Goal: Answer question/provide support

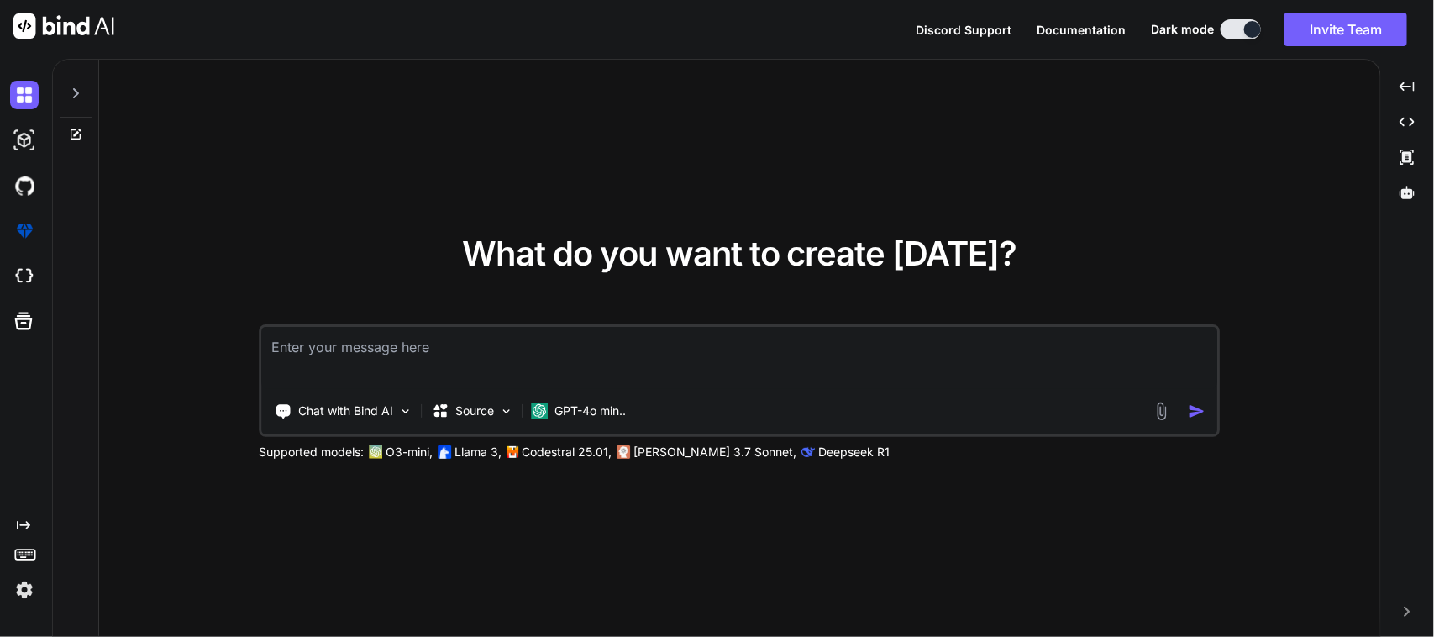
type textarea "x"
click at [526, 349] on textarea at bounding box center [739, 358] width 955 height 62
click at [1152, 407] on div "Chat with Bind AI Source GPT-4o min.." at bounding box center [707, 411] width 890 height 34
click at [1157, 407] on img at bounding box center [1161, 411] width 19 height 19
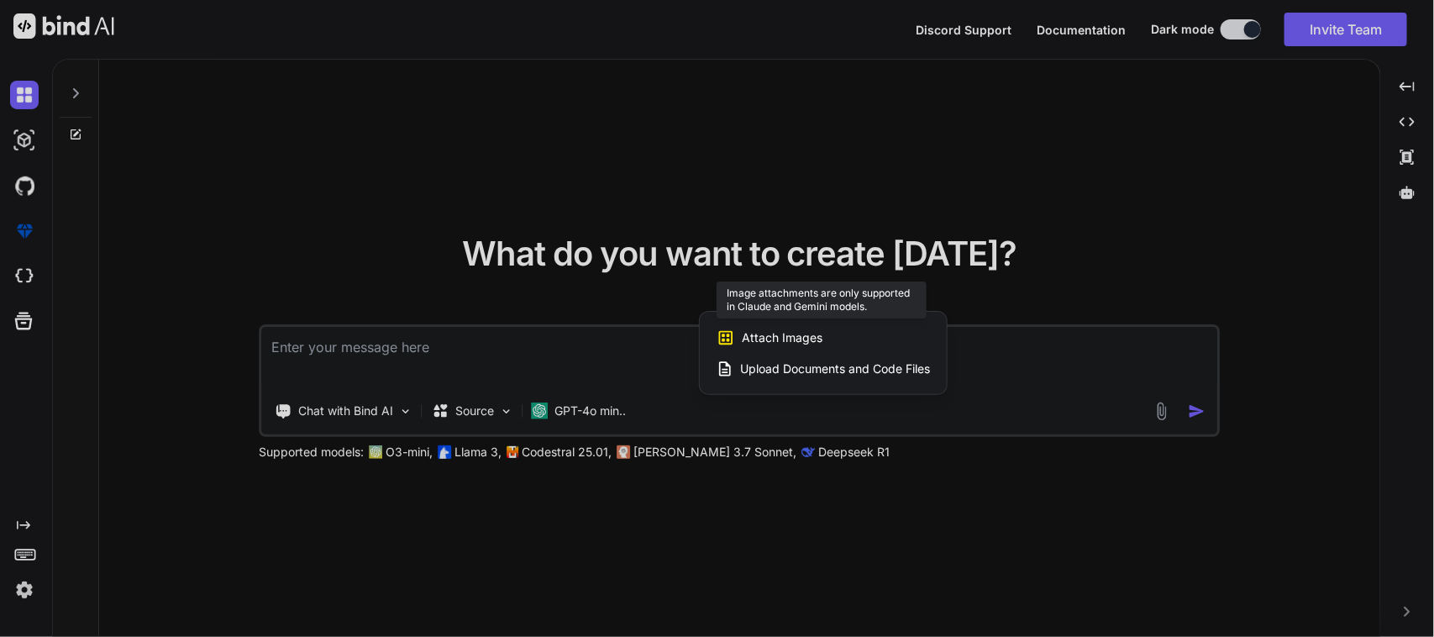
click at [799, 342] on span "Attach Images" at bounding box center [782, 337] width 81 height 17
click at [809, 368] on span "Upload Documents and Code Files" at bounding box center [835, 368] width 190 height 17
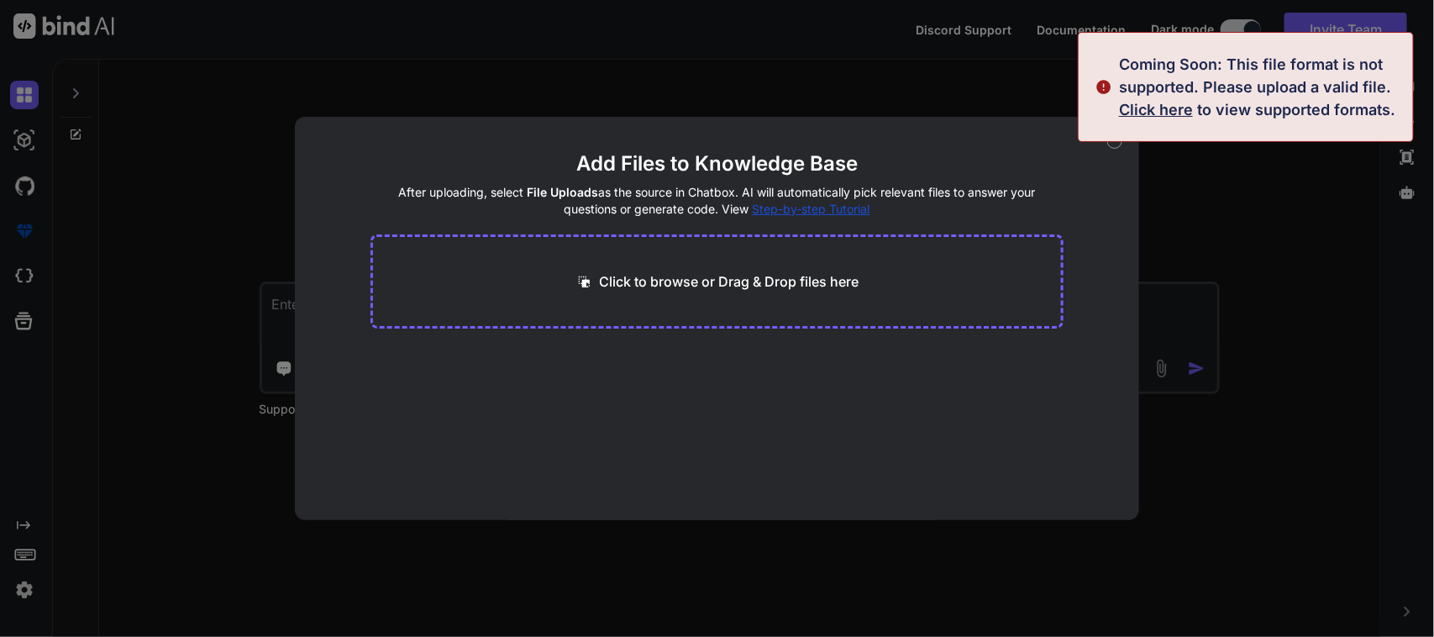
click at [710, 73] on div "Add Files to Knowledge Base After uploading, select File Uploads as the source …" at bounding box center [717, 318] width 1434 height 637
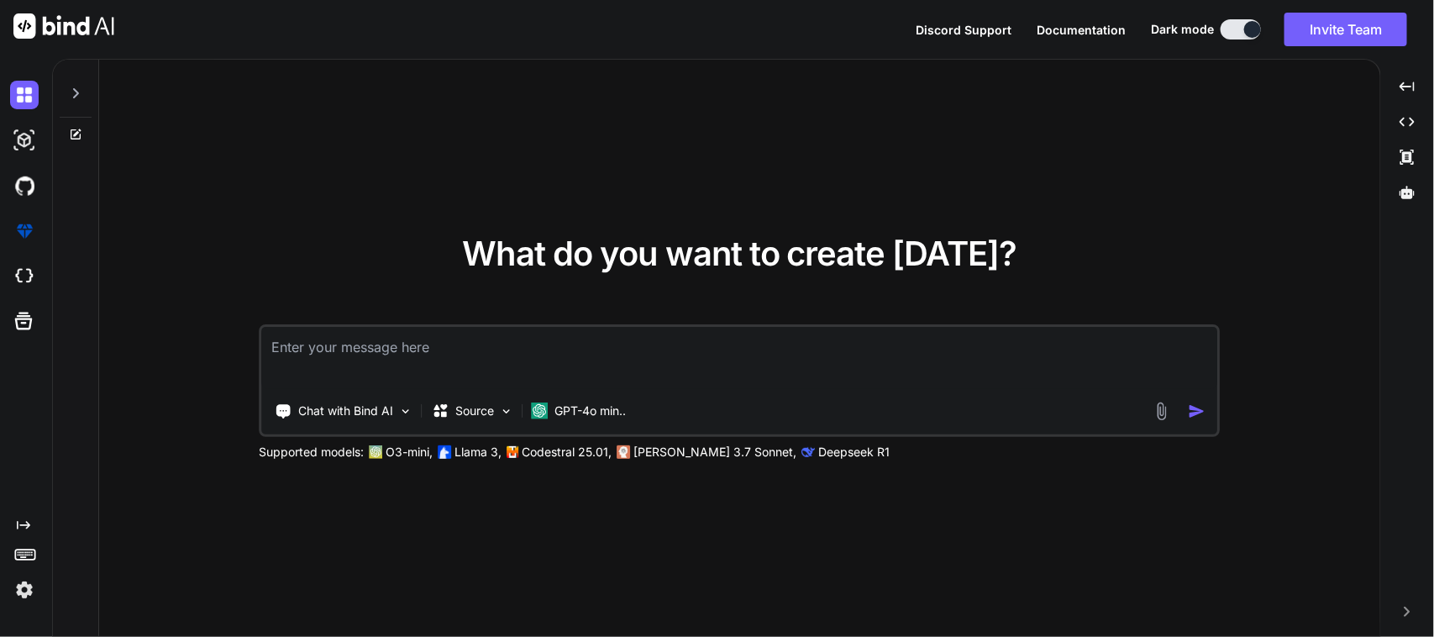
click at [402, 342] on textarea at bounding box center [739, 358] width 955 height 62
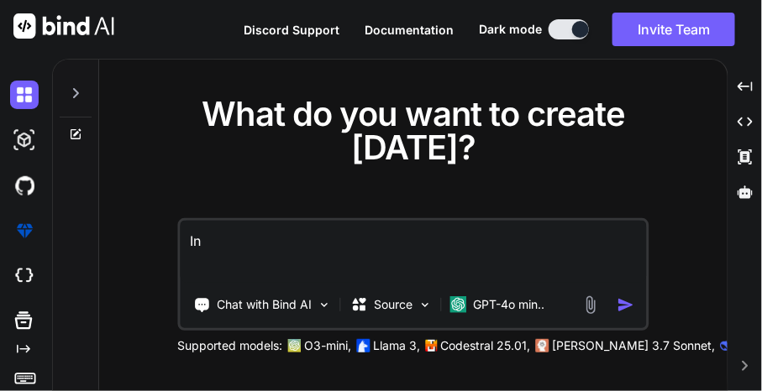
type textarea "I"
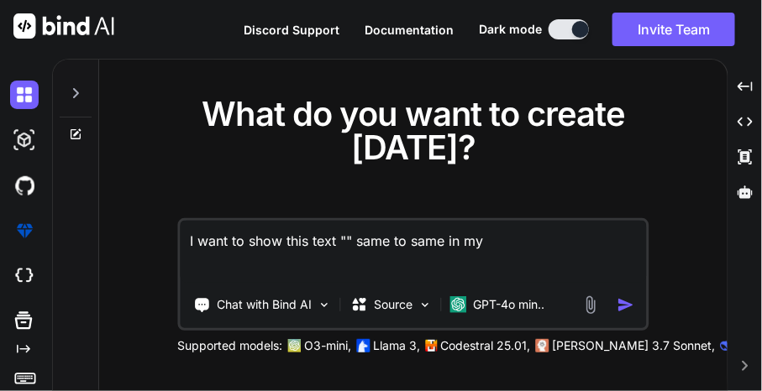
click at [638, 172] on div "What do you want to create [DATE]?" at bounding box center [412, 144] width 471 height 94
click at [555, 250] on textarea "I want to show this text "" same to same in my" at bounding box center [413, 252] width 466 height 62
paste textarea "Last saved by Chetu Python on [DATE] 03:05"
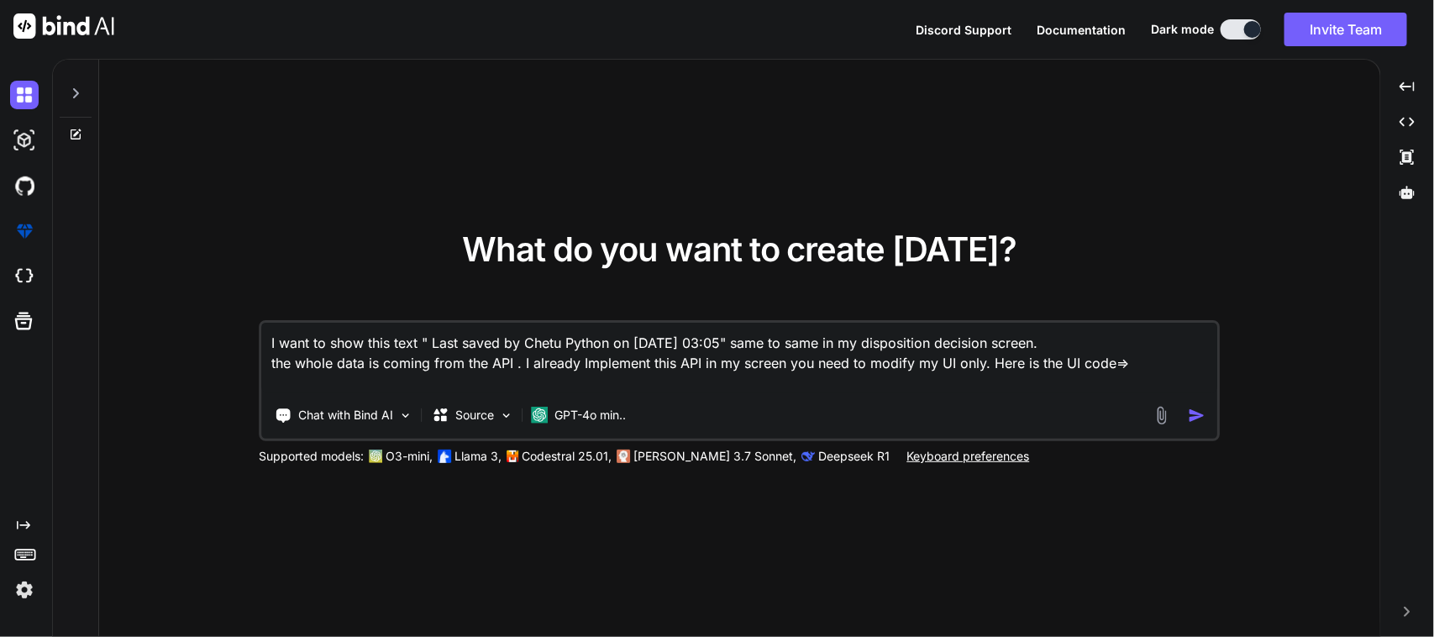
paste textarea "import 'package:sciton_scms/const/app_imports.dart'; import 'package:sciton_scm…"
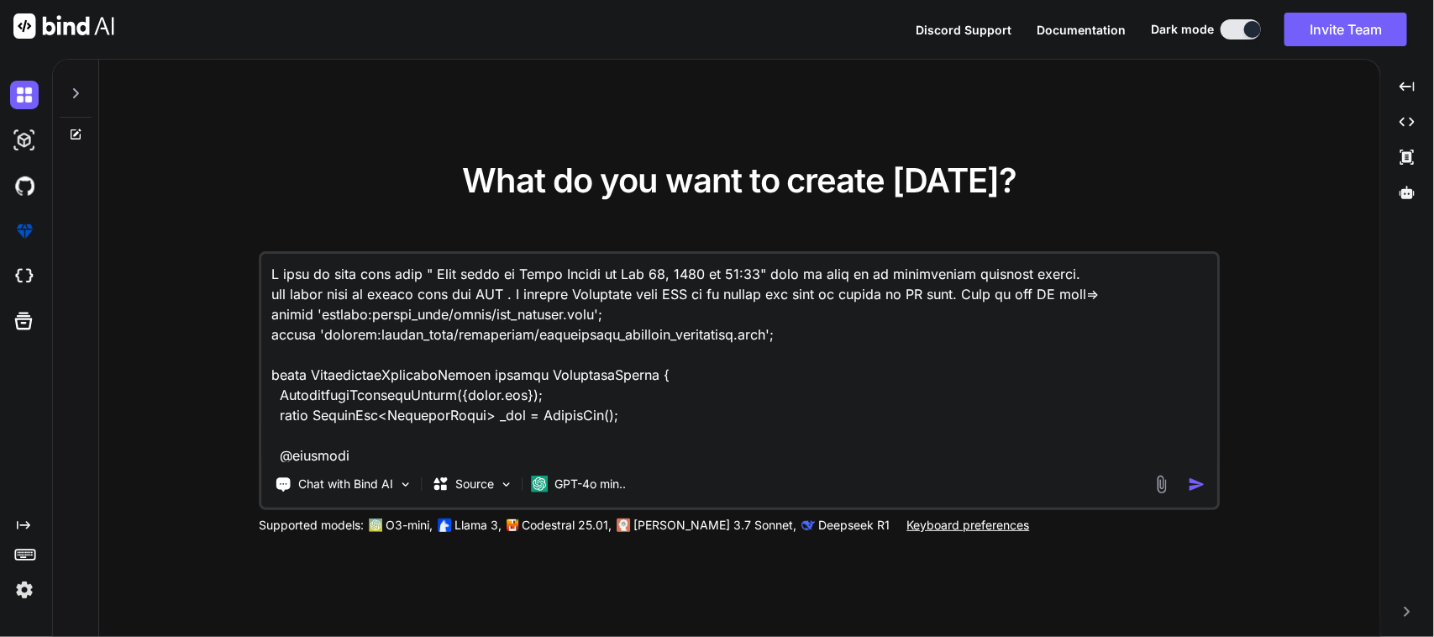
scroll to position [928, 0]
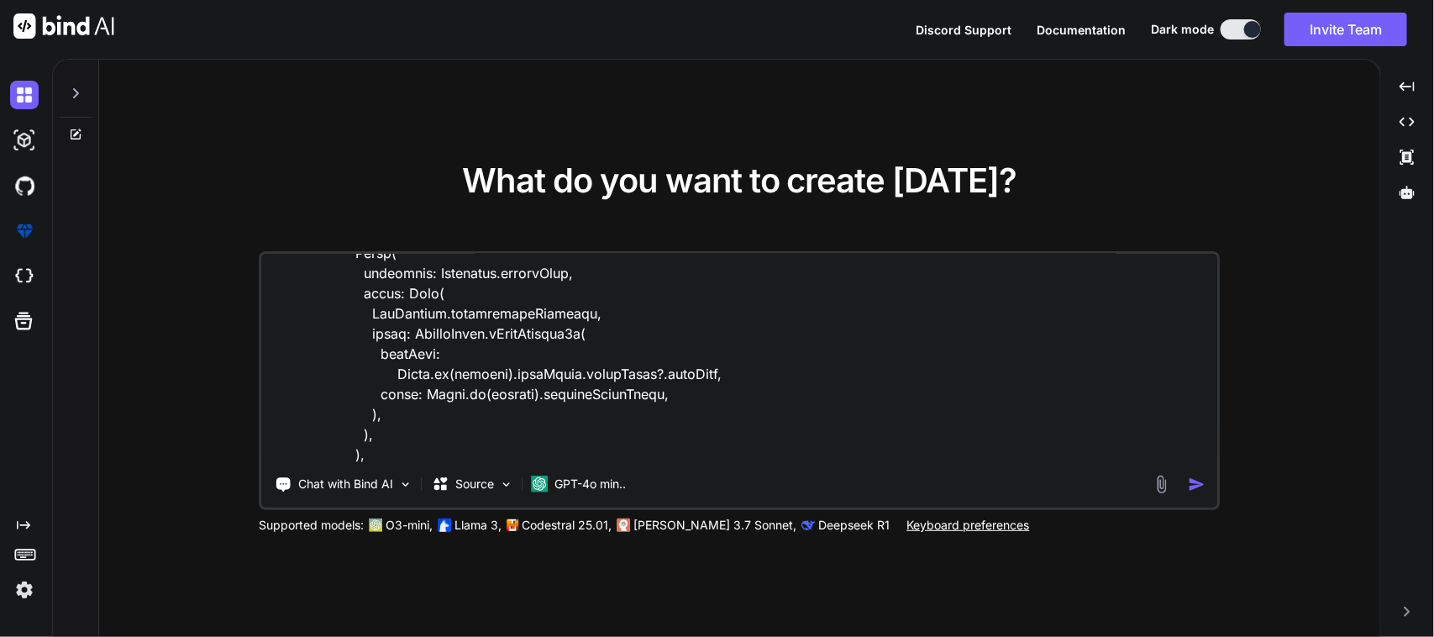
paste textarea "], ), ), ), ), ); }, ); }"
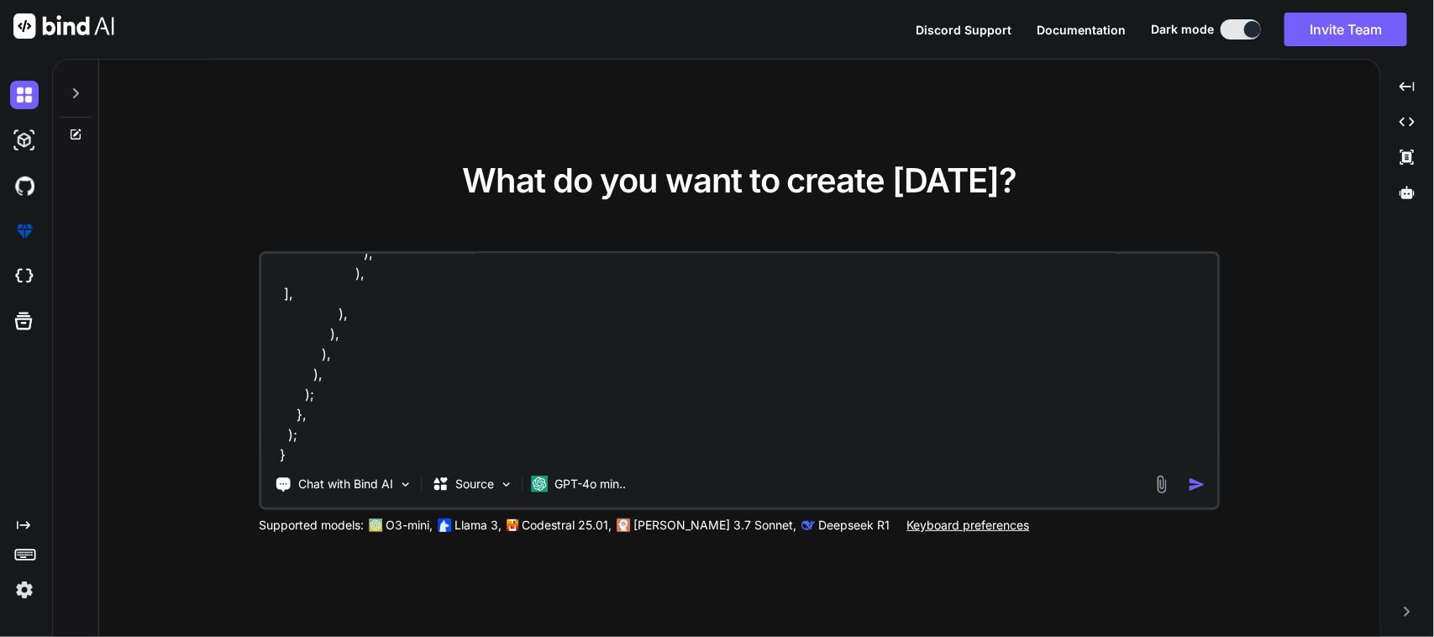
scroll to position [1149, 0]
paste textarea "import 'package:sciton_scms/const/app_imports.dart'; import 'package:sciton_scm…"
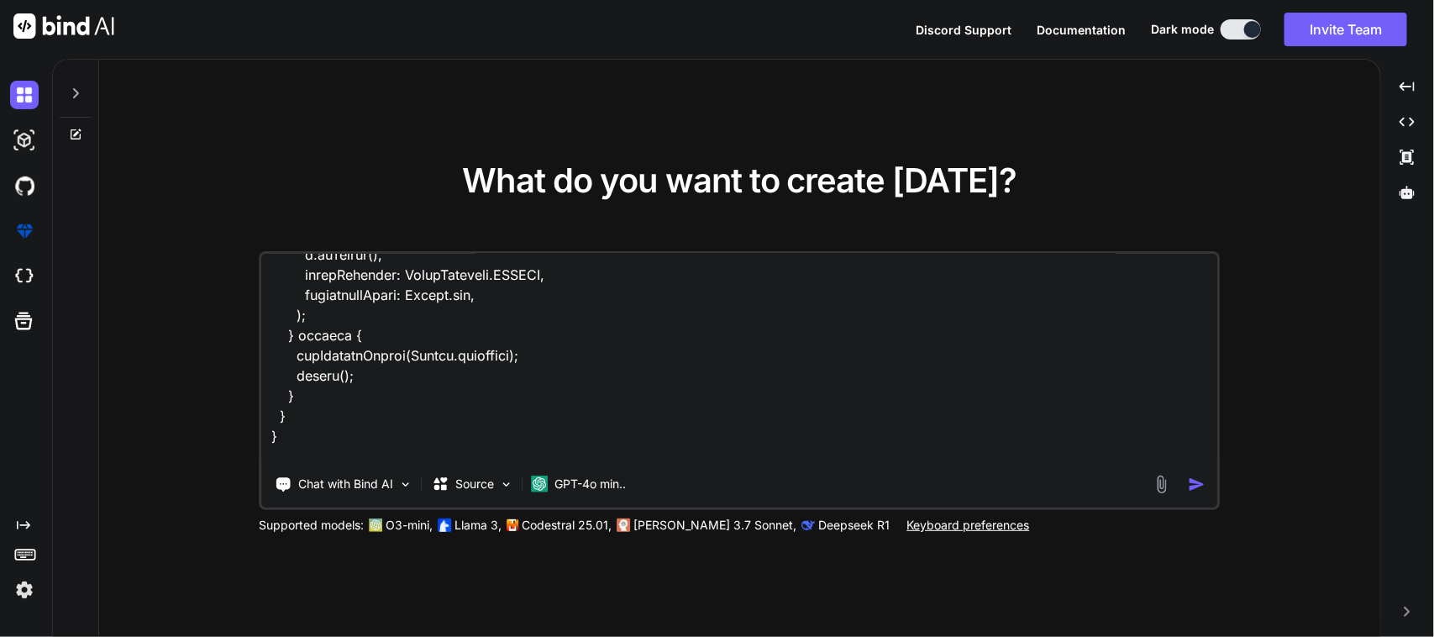
scroll to position [3829, 0]
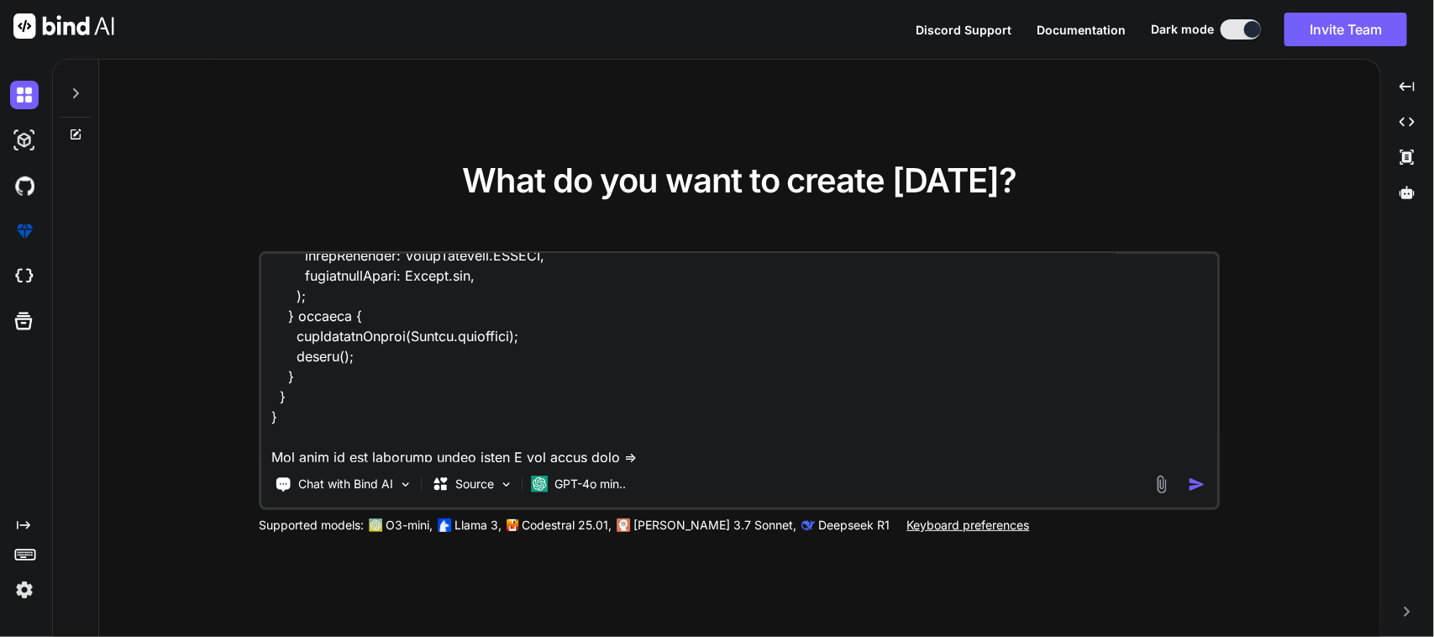
click at [622, 454] on textarea at bounding box center [739, 358] width 955 height 208
paste textarea "class DispositionDecisionResponse { final int? id; final String dispositionCate…"
type textarea "I want to show this text " Last saved by Chetu Python on [DATE] 03:05" same to …"
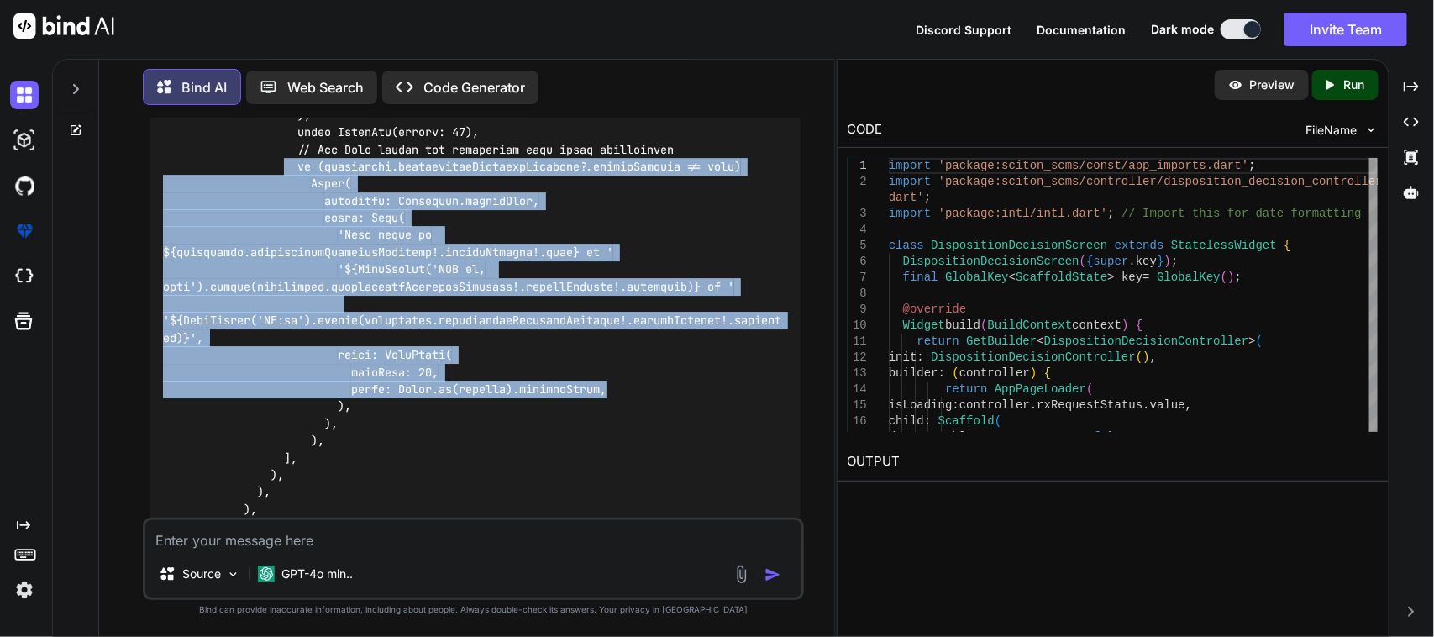
scroll to position [2386, 0]
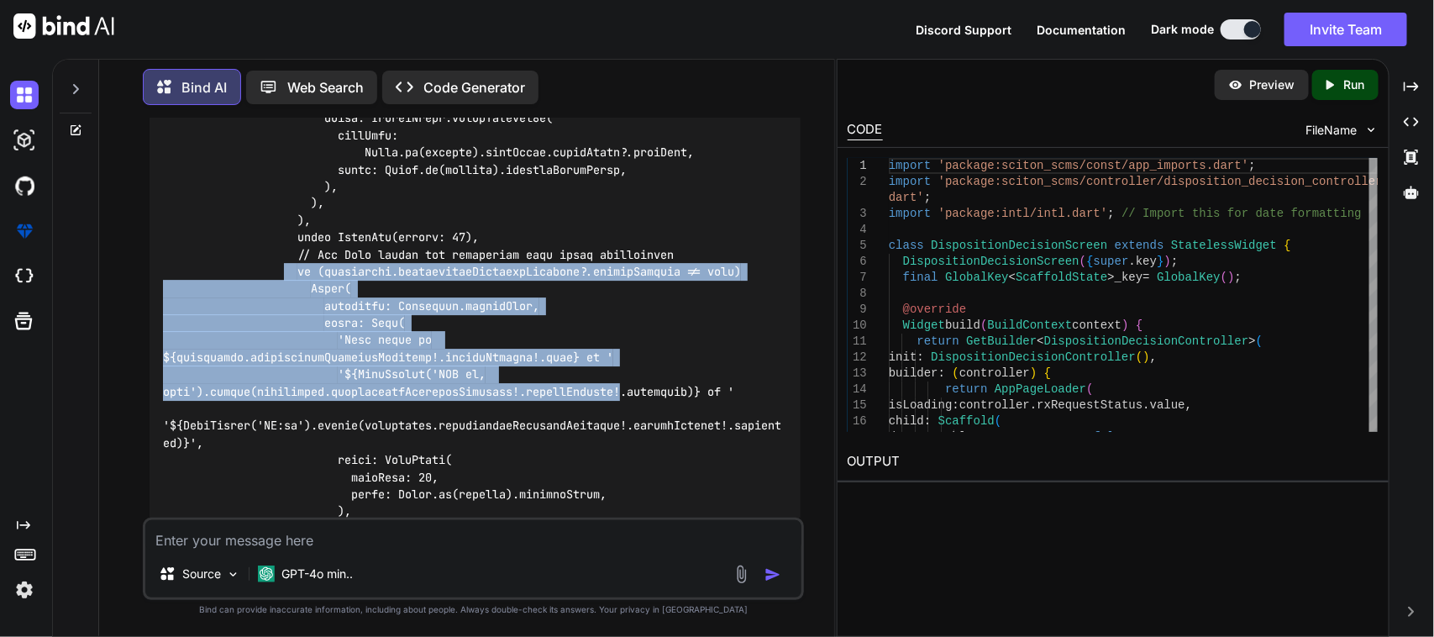
drag, startPoint x: 479, startPoint y: 339, endPoint x: 628, endPoint y: 346, distance: 149.7
click at [628, 346] on code at bounding box center [472, 6] width 618 height 1439
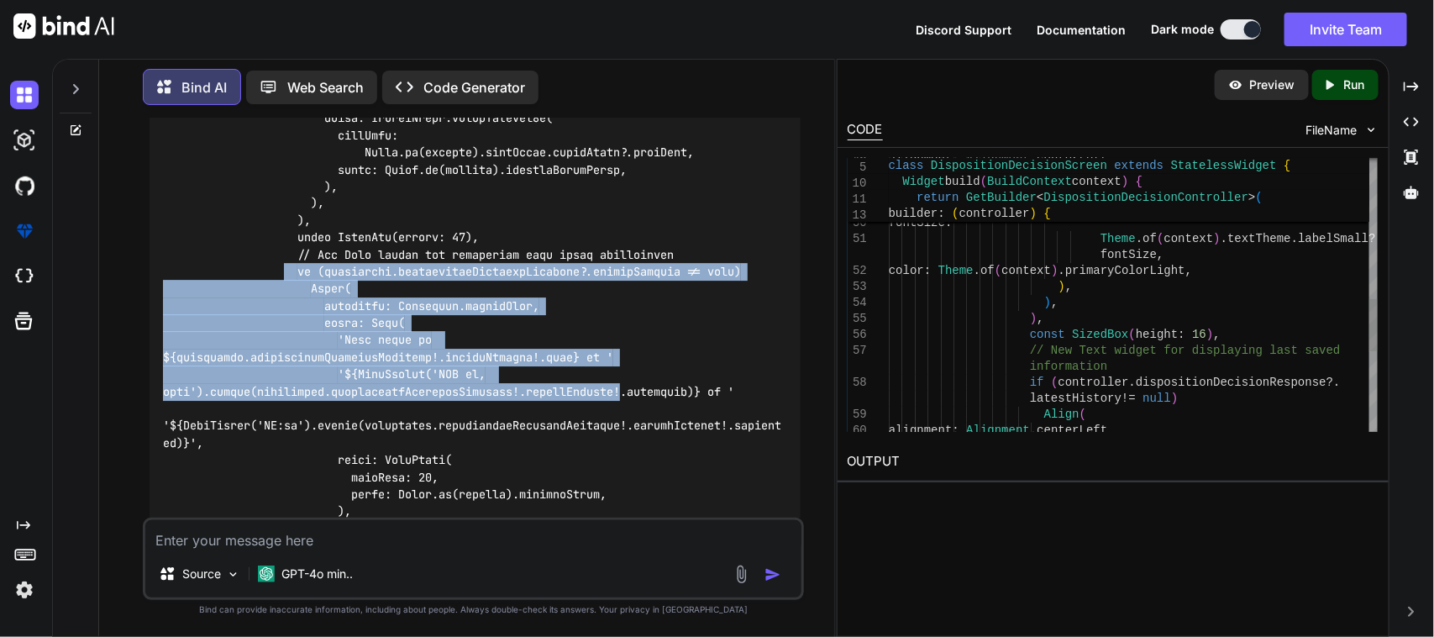
click at [1043, 385] on div "alignment : Alignment . centerLeft , child : Text ( AppStrings . dispositionDec…" at bounding box center [1133, 135] width 489 height 1437
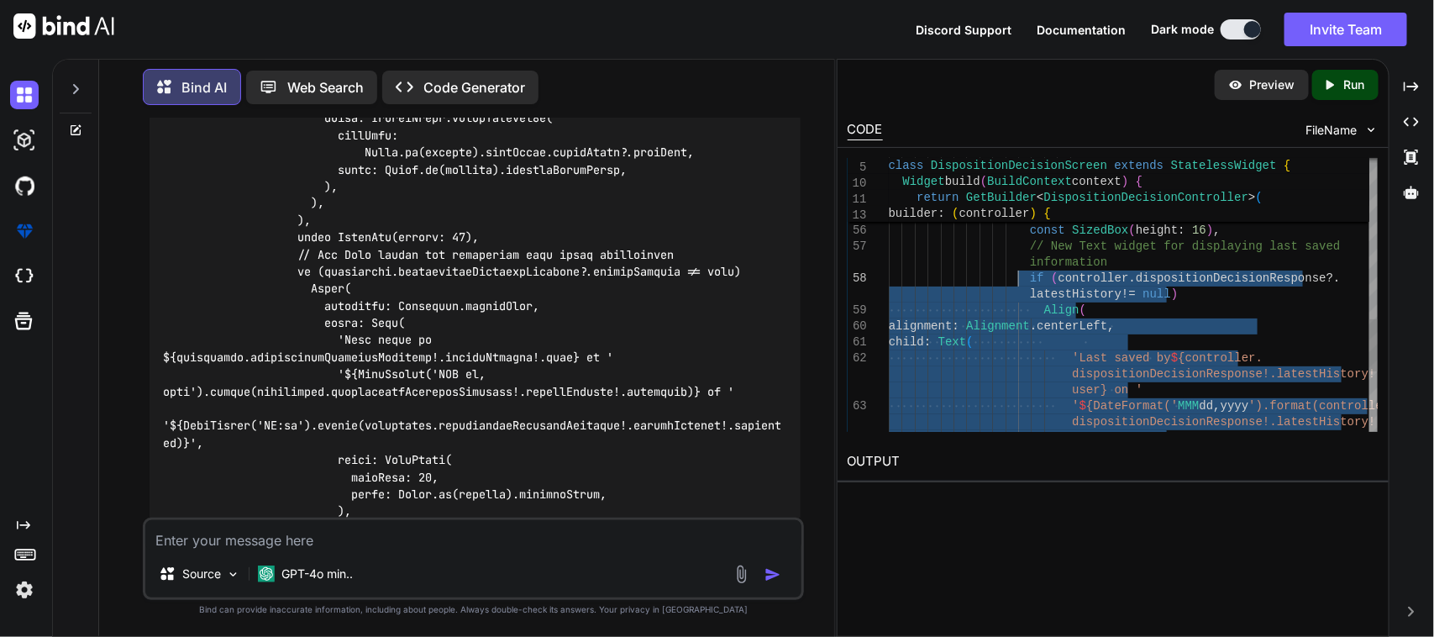
drag, startPoint x: 1081, startPoint y: 368, endPoint x: 1015, endPoint y: 283, distance: 107.7
type textarea "if (controller.dispositionDecisionResponse?.latestHistory != null) Align( align…"
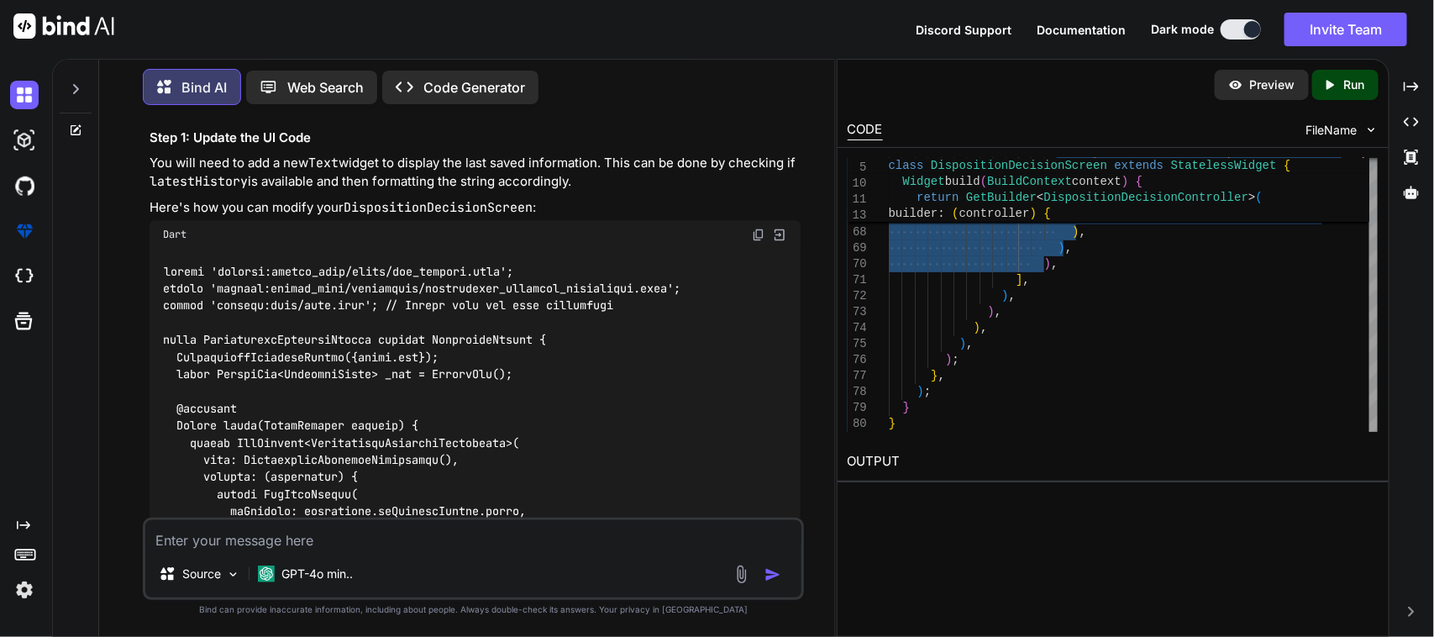
scroll to position [946, 0]
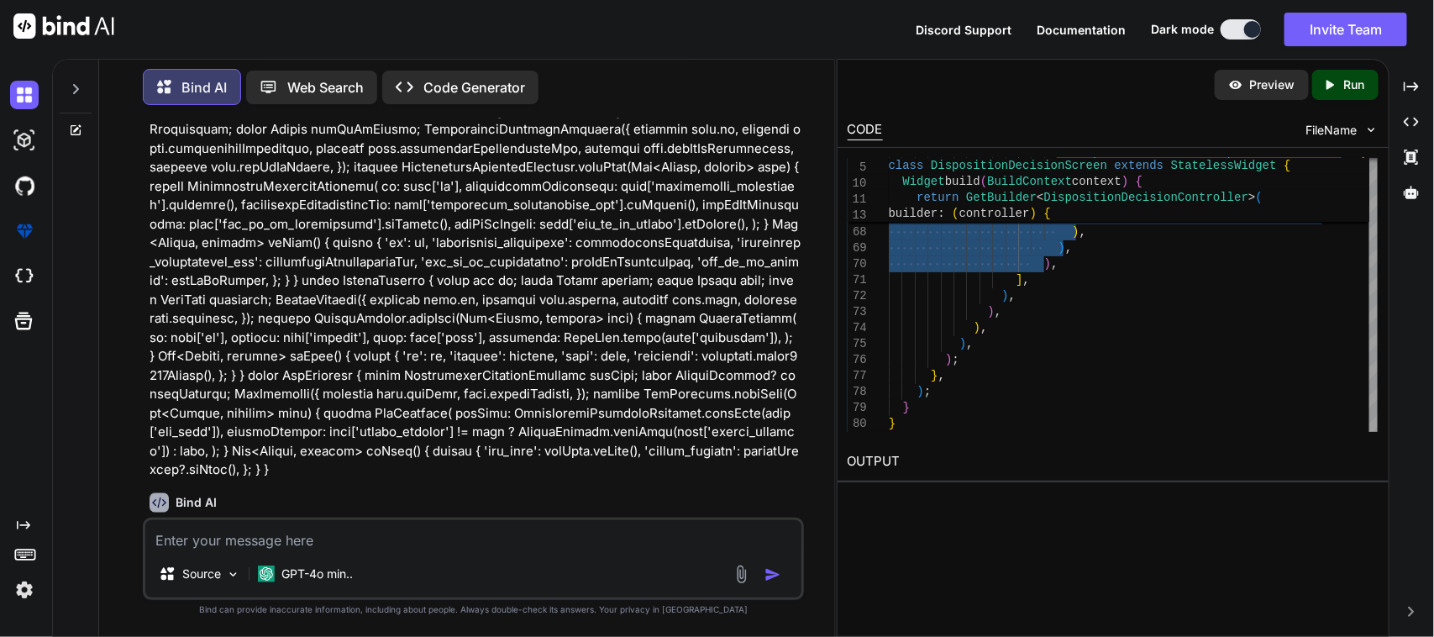
click at [443, 546] on textarea at bounding box center [473, 535] width 657 height 30
paste textarea "The getter 'latestHistory' isn't defined for the type 'DispositionDecisionRespo…"
type textarea "The getter 'latestHistory' isn't defined for the type 'DispositionDecisionRespo…"
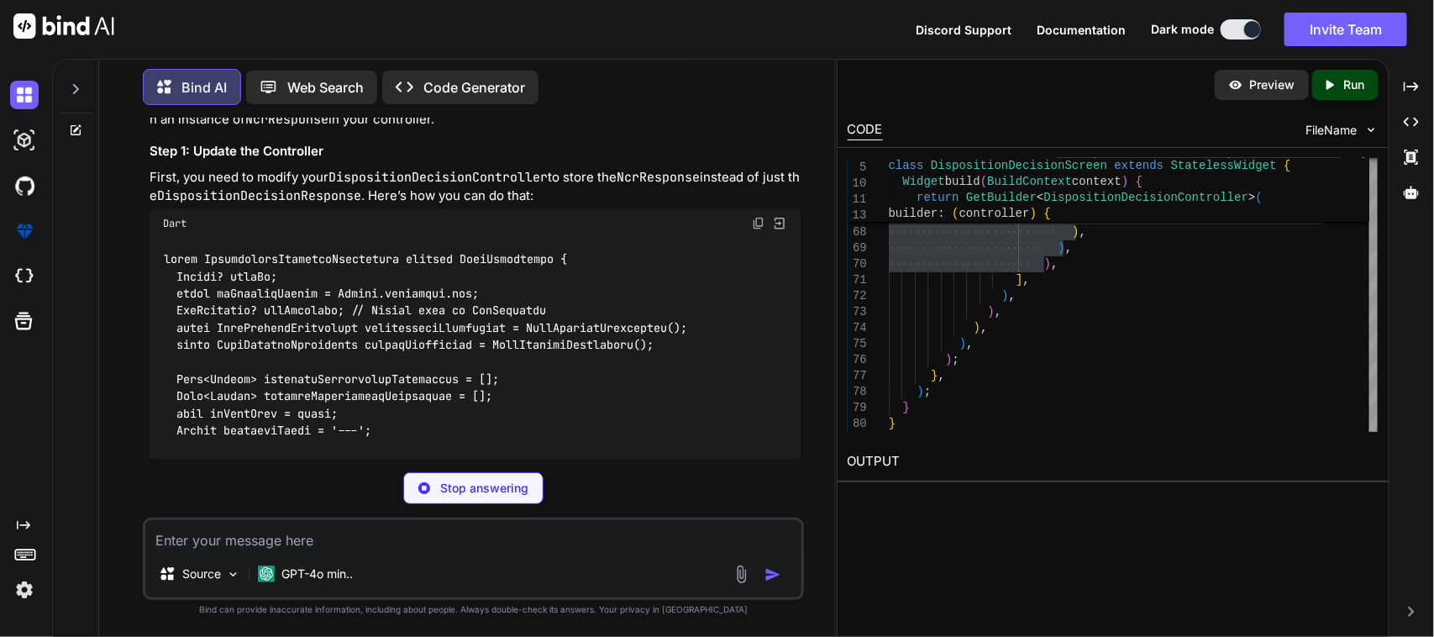
scroll to position [3669, 0]
drag, startPoint x: 353, startPoint y: 271, endPoint x: 176, endPoint y: 269, distance: 176.4
click at [176, 269] on code at bounding box center [452, 646] width 578 height 788
copy code "NcrResponse? ncrResponse;"
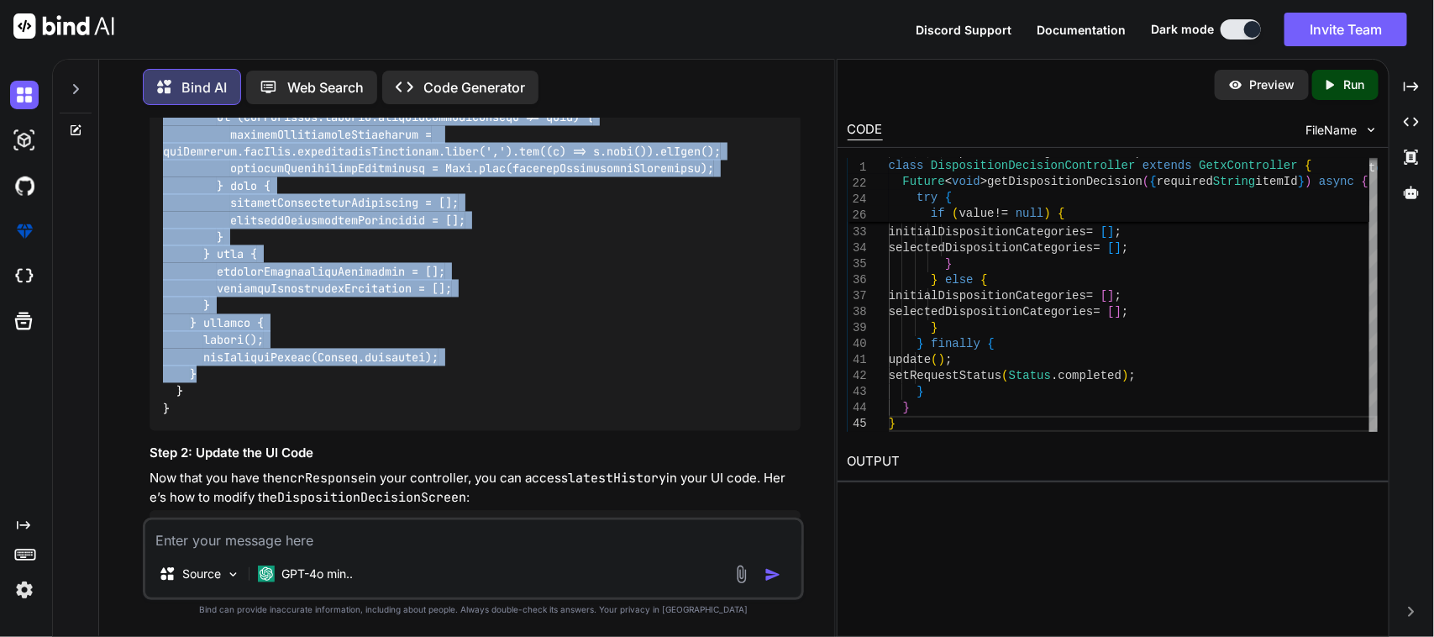
scroll to position [4300, 0]
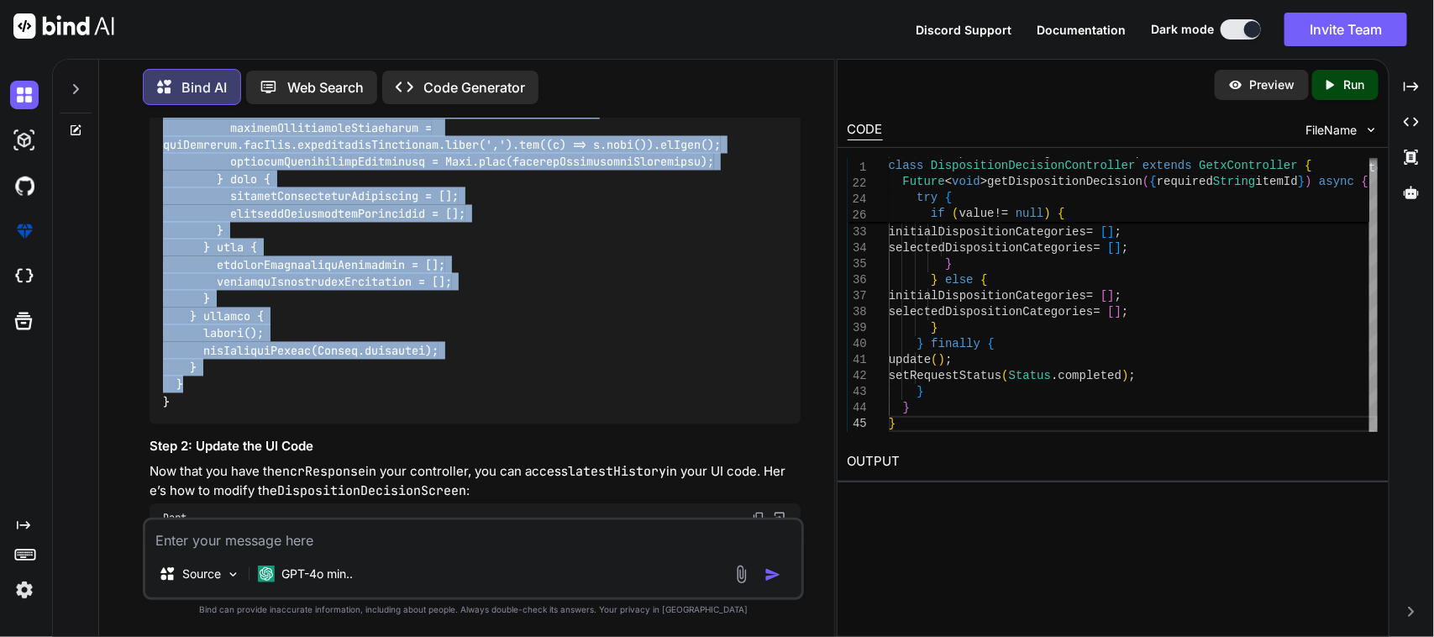
drag, startPoint x: 171, startPoint y: 261, endPoint x: 263, endPoint y: 343, distance: 123.2
click at [263, 343] on div at bounding box center [476, 16] width 652 height 815
copy code "Future<void> getDispositionDecision({required String itemId}) async { setReques…"
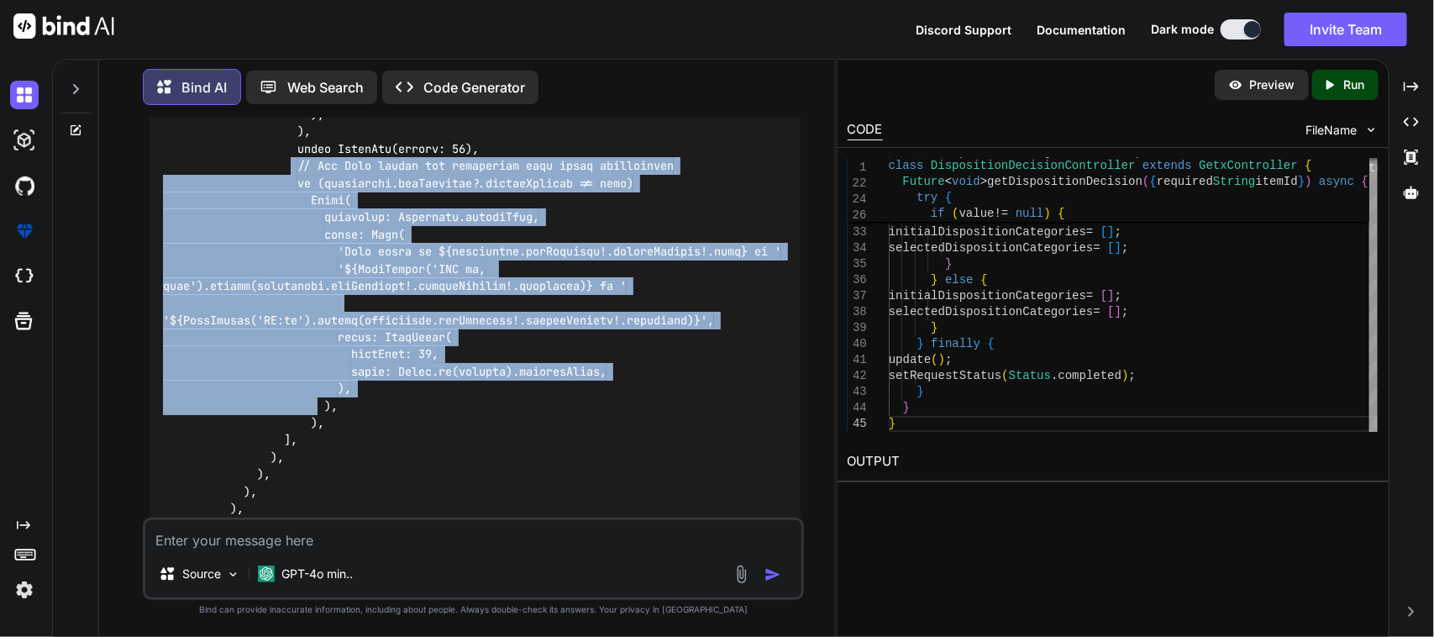
scroll to position [5665, 0]
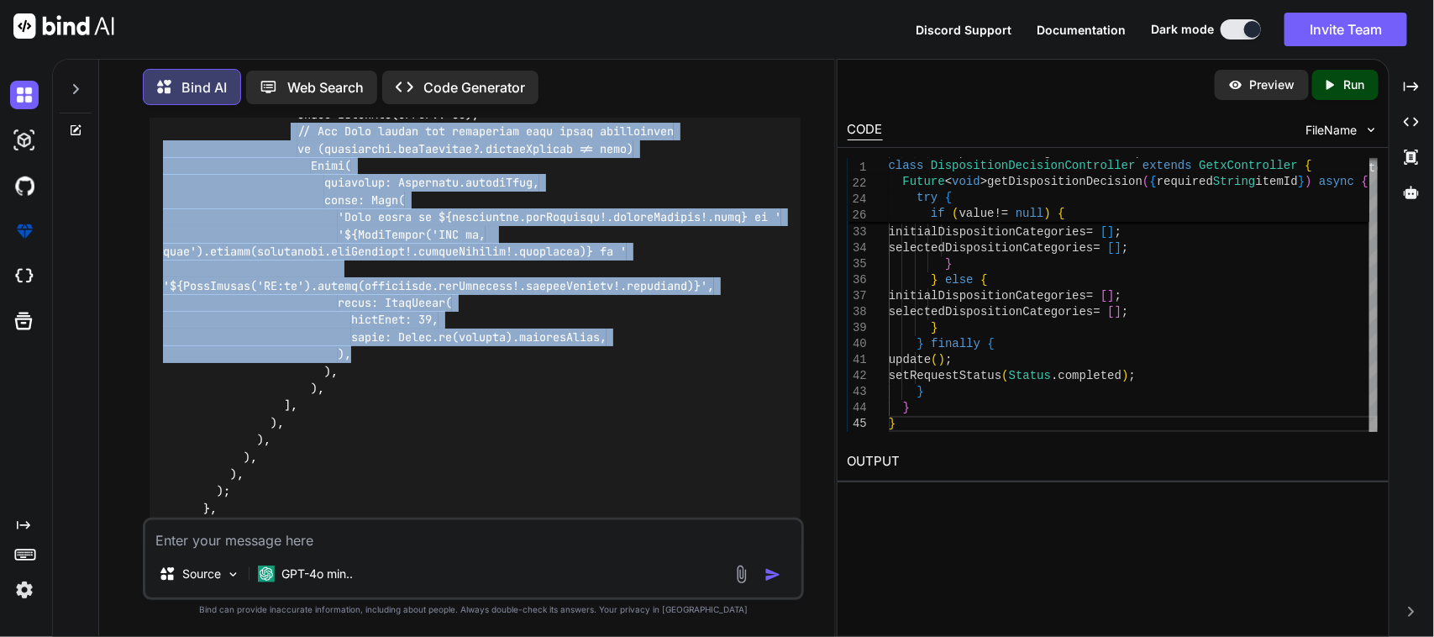
drag, startPoint x: 292, startPoint y: 298, endPoint x: 384, endPoint y: 337, distance: 99.4
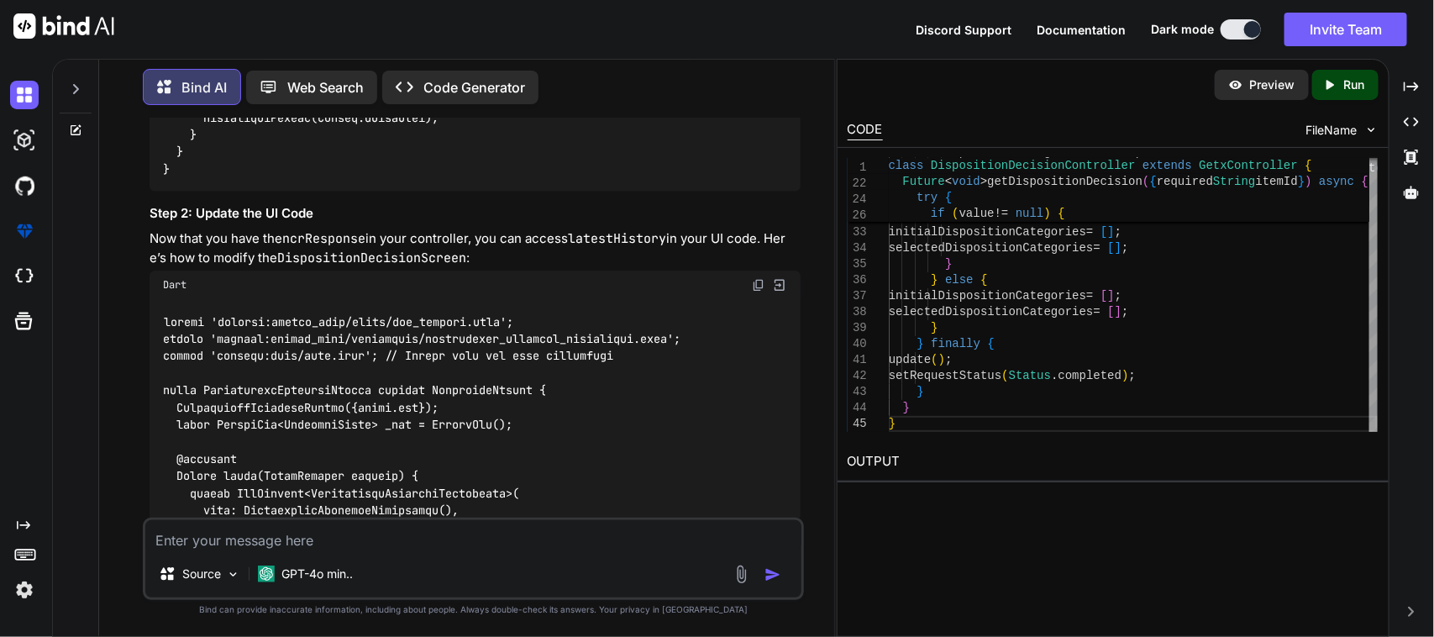
scroll to position [4510, 0]
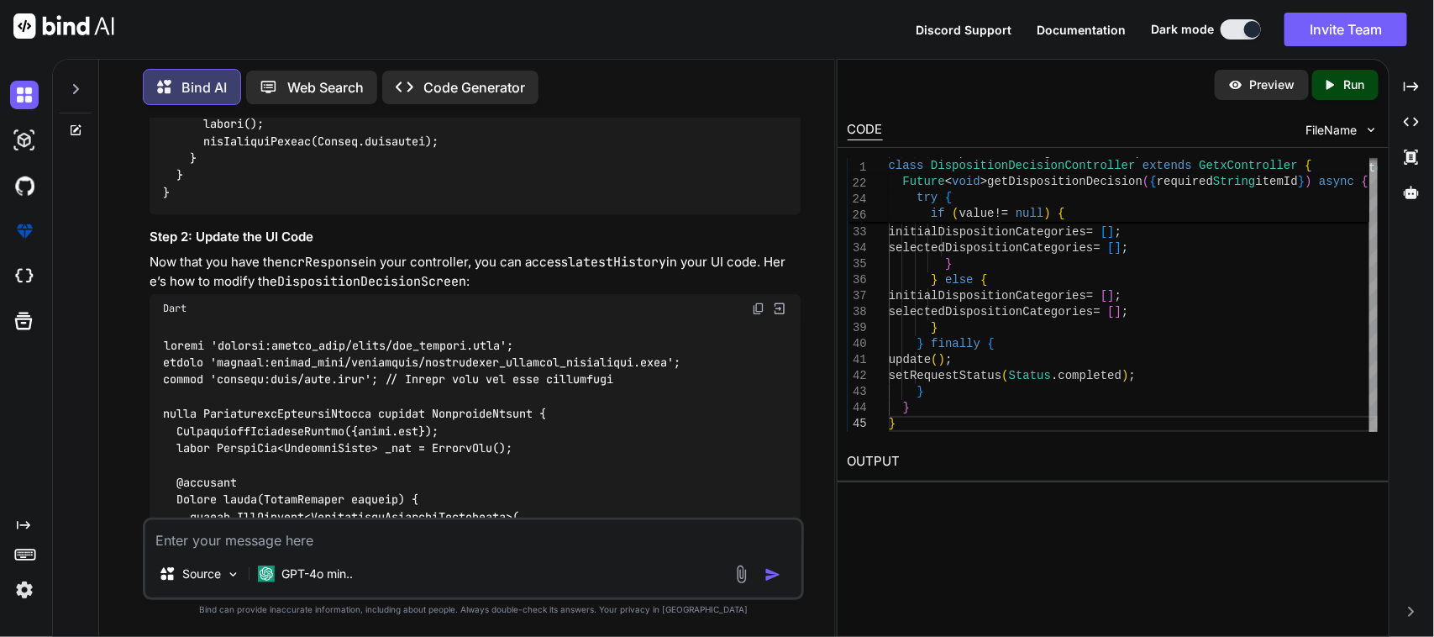
click at [785, 301] on img at bounding box center [779, 308] width 15 height 15
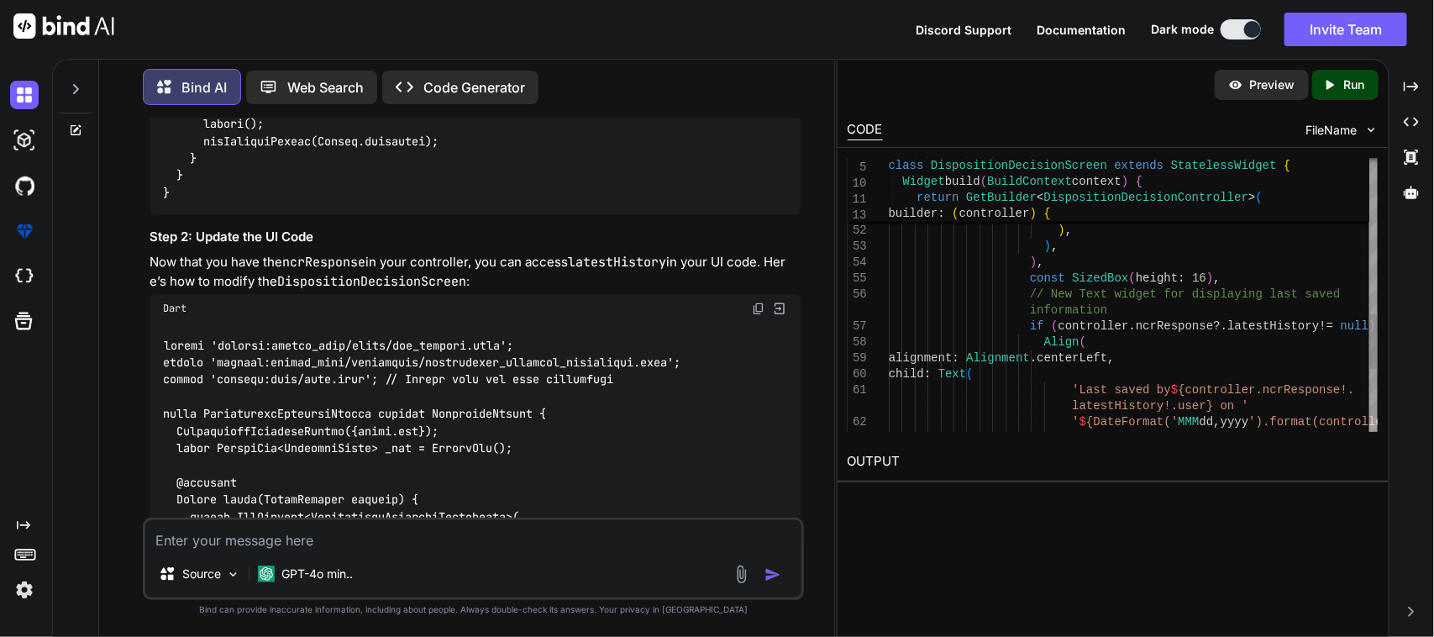
scroll to position [0, 0]
click at [1043, 333] on div "' $ {DateFormat(' MMM dd , yyyy ').format(controller. ncrResponse!.latestHistor…" at bounding box center [1133, 63] width 489 height 1373
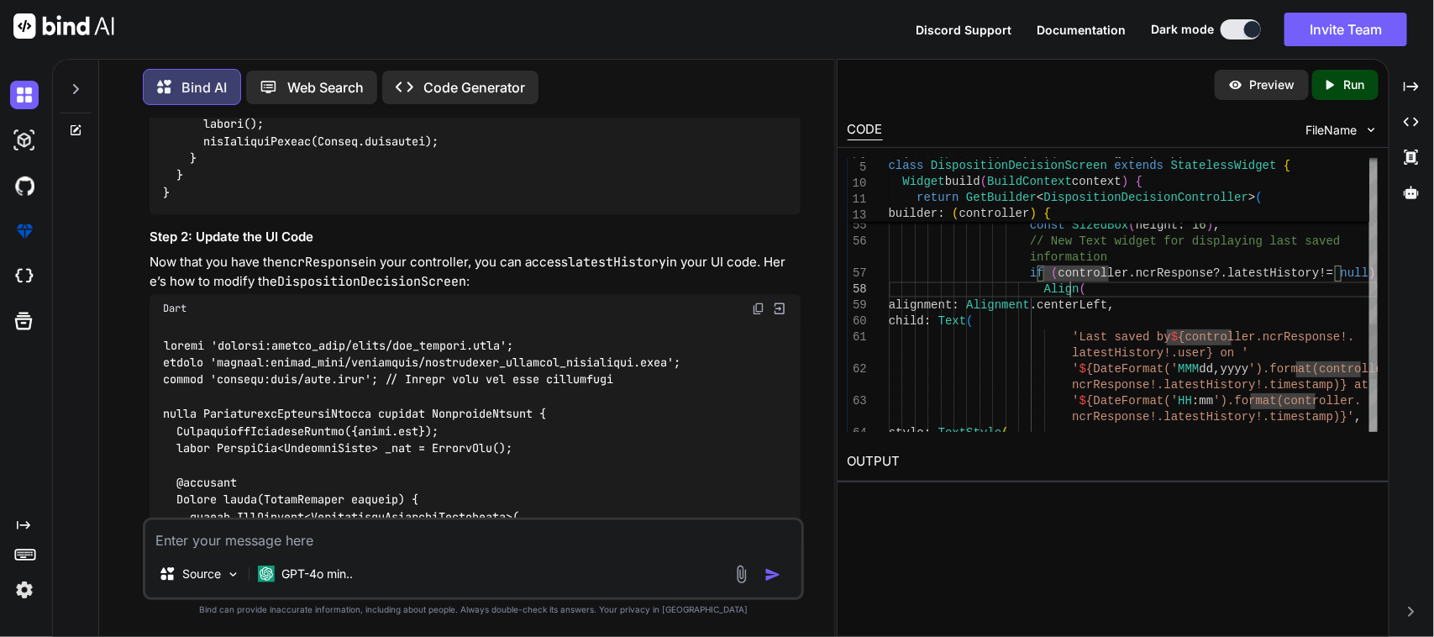
click at [1077, 286] on div "' $ {DateFormat(' MMM dd , yyyy ').format(controller. ncrResponse!.latestHistor…" at bounding box center [1133, 10] width 489 height 1373
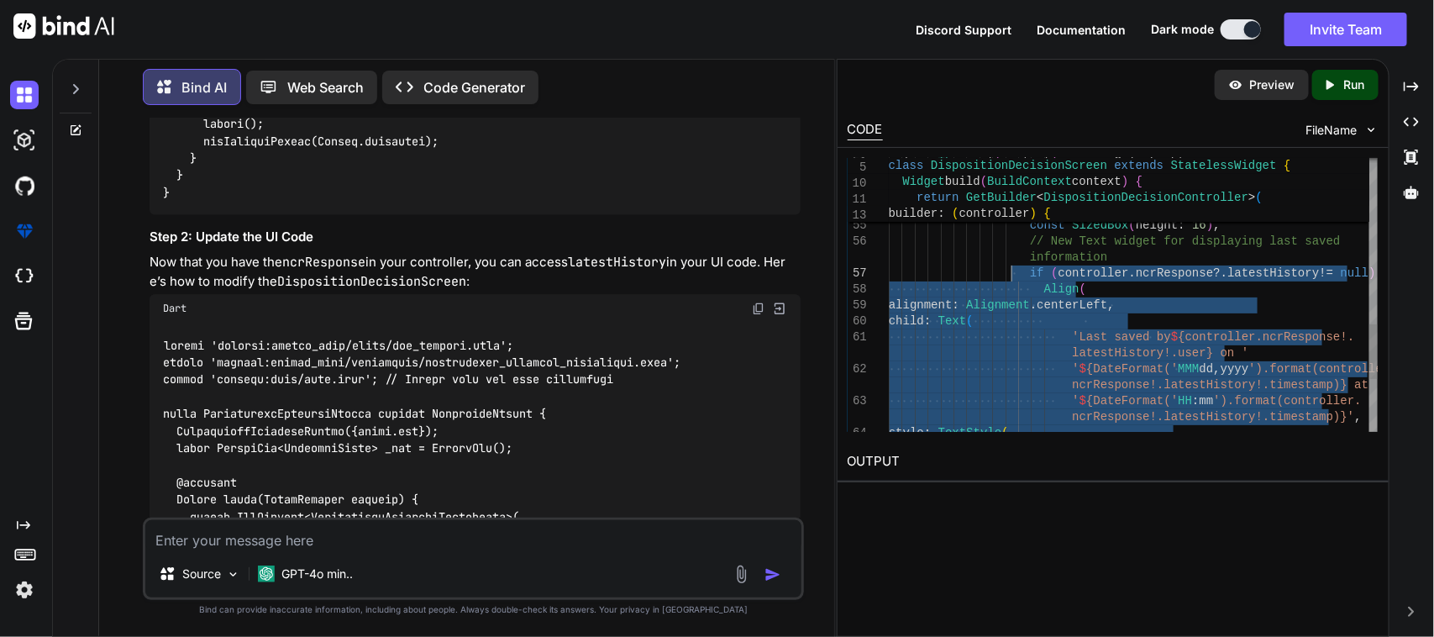
drag, startPoint x: 1115, startPoint y: 355, endPoint x: 1009, endPoint y: 267, distance: 137.8
type textarea "fontSize: Theme.of(context).textTheme.labelSmall?.fontSize, color: Theme.of(con…"
